Goal: Find contact information: Find contact information

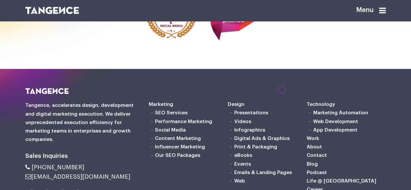
scroll to position [1549, 0]
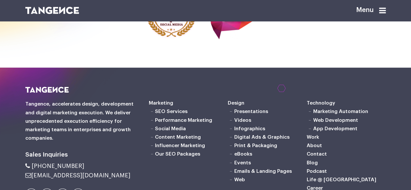
click at [382, 10] on icon at bounding box center [382, 10] width 7 height 8
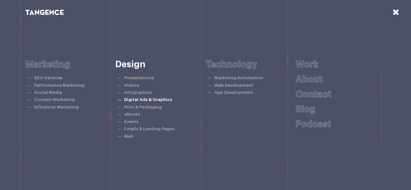
scroll to position [1726, 0]
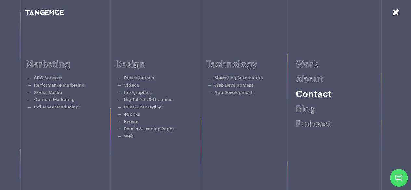
click at [305, 93] on link "Contact" at bounding box center [313, 94] width 36 height 9
click at [395, 16] on icon at bounding box center [395, 12] width 7 height 8
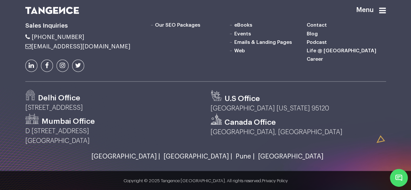
scroll to position [1732, 0]
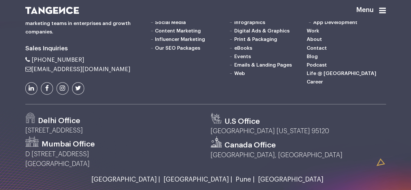
scroll to position [514, 0]
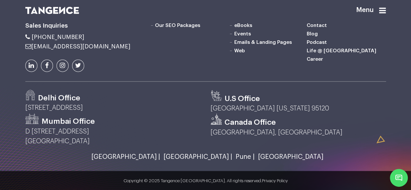
click at [66, 66] on link at bounding box center [62, 65] width 12 height 12
click at [28, 61] on link at bounding box center [31, 65] width 12 height 12
